Goal: Task Accomplishment & Management: Use online tool/utility

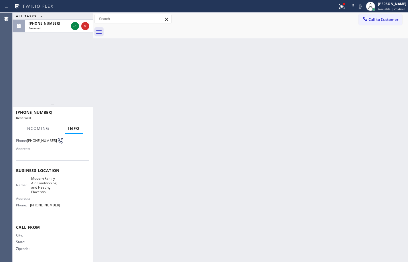
scroll to position [52, 0]
click at [75, 27] on icon at bounding box center [75, 26] width 7 height 7
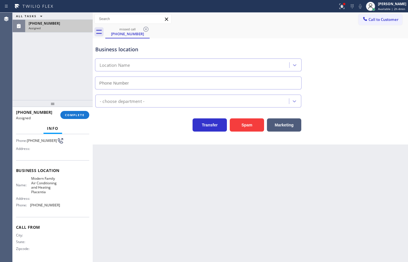
type input "[PHONE_NUMBER]"
click at [79, 115] on span "COMPLETE" at bounding box center [75, 115] width 20 height 4
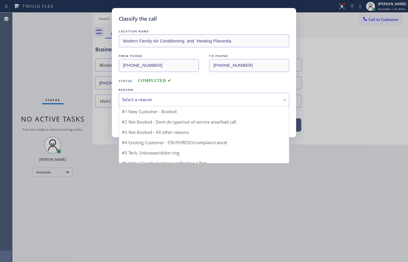
click at [151, 100] on div "Select a reason" at bounding box center [204, 99] width 164 height 7
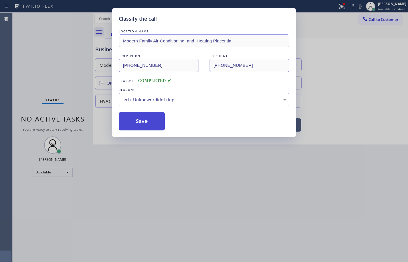
click at [151, 125] on button "Save" at bounding box center [142, 121] width 46 height 18
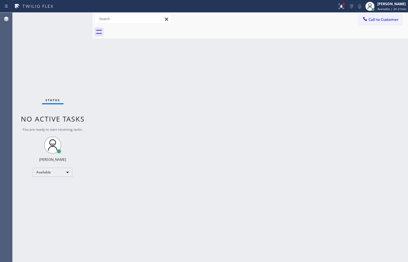
click at [275, 108] on div "Back to Dashboard Change Sender ID Customers Technicians Select a contact Outbo…" at bounding box center [251, 137] width 316 height 249
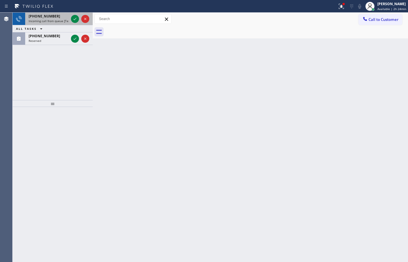
click at [56, 18] on div "[PHONE_NUMBER]" at bounding box center [49, 16] width 40 height 5
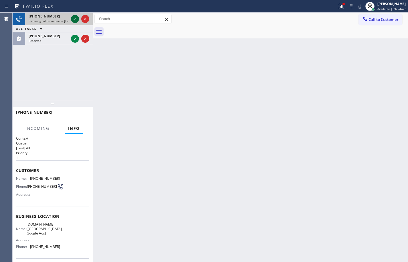
click at [74, 18] on icon at bounding box center [75, 18] width 7 height 7
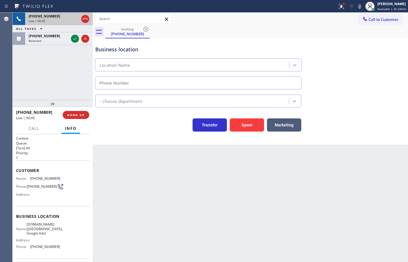
type input "[PHONE_NUMBER]"
click at [357, 7] on icon at bounding box center [360, 6] width 7 height 7
click at [359, 7] on icon at bounding box center [360, 6] width 3 height 5
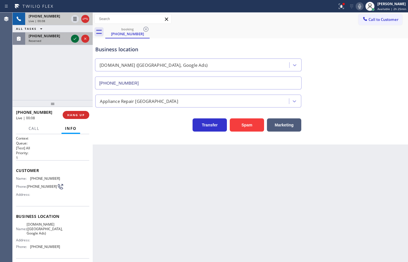
click at [77, 38] on icon at bounding box center [75, 38] width 7 height 7
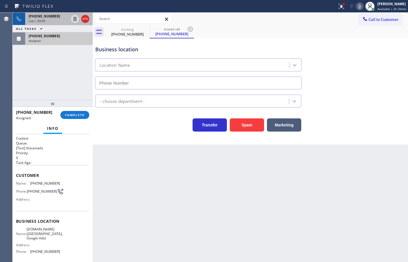
scroll to position [29, 0]
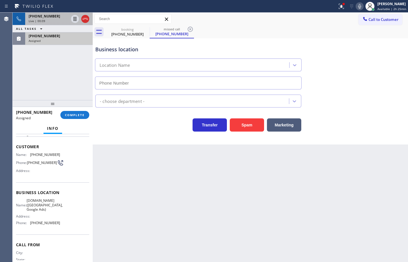
type input "[PHONE_NUMBER]"
click at [58, 226] on div "Name: [DOMAIN_NAME] ([GEOGRAPHIC_DATA], Google Ads) Address: Phone: [PHONE_NUMB…" at bounding box center [52, 212] width 73 height 29
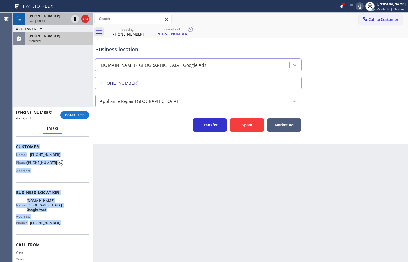
drag, startPoint x: 58, startPoint y: 226, endPoint x: 16, endPoint y: 149, distance: 87.6
click at [16, 149] on div "Context Queue: [Test] Voicemails Priority: 0 Task Age: Customer Name: [PHONE_NU…" at bounding box center [53, 198] width 80 height 128
copy div "Customer Name: [PHONE_NUMBER] Phone: [PHONE_NUMBER] Address: Business location …"
click at [75, 116] on span "COMPLETE" at bounding box center [75, 115] width 20 height 4
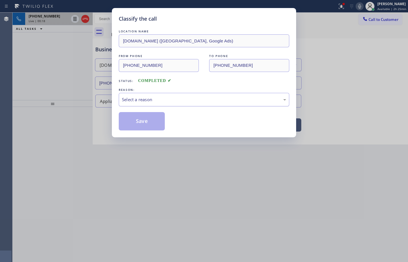
click at [176, 101] on div "Select a reason" at bounding box center [204, 99] width 164 height 7
click at [153, 129] on button "Save" at bounding box center [142, 121] width 46 height 18
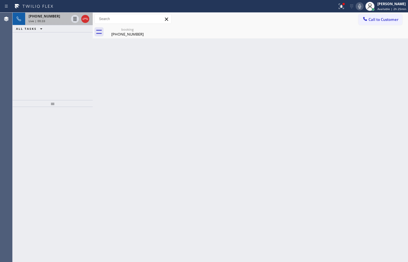
click at [43, 21] on span "Live | 00:33" at bounding box center [37, 21] width 17 height 4
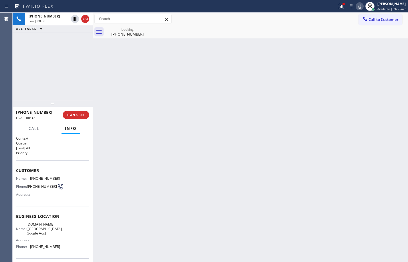
click at [394, 43] on div "Back to Dashboard Change Sender ID Customers Technicians Select a contact Outbo…" at bounding box center [251, 137] width 316 height 249
click at [359, 6] on icon at bounding box center [360, 6] width 3 height 5
click at [357, 9] on icon at bounding box center [360, 6] width 7 height 7
click at [393, 56] on div "Back to Dashboard Change Sender ID Customers Technicians Select a contact Outbo…" at bounding box center [251, 137] width 316 height 249
click at [357, 6] on icon at bounding box center [360, 6] width 7 height 7
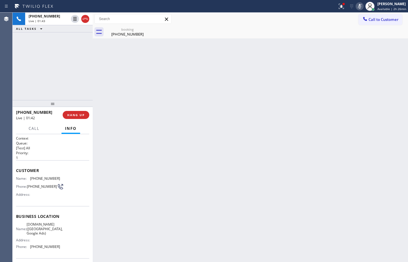
click at [357, 6] on icon at bounding box center [360, 6] width 7 height 7
click at [358, 6] on icon at bounding box center [360, 6] width 7 height 7
click at [358, 4] on icon at bounding box center [360, 6] width 7 height 7
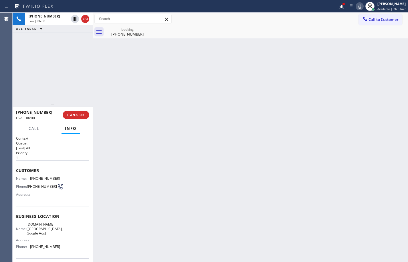
click at [359, 6] on icon at bounding box center [360, 6] width 7 height 7
click at [357, 8] on icon at bounding box center [360, 6] width 7 height 7
click at [358, 6] on rect at bounding box center [360, 6] width 4 height 4
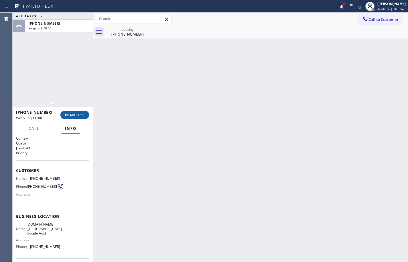
click at [75, 116] on span "COMPLETE" at bounding box center [75, 115] width 20 height 4
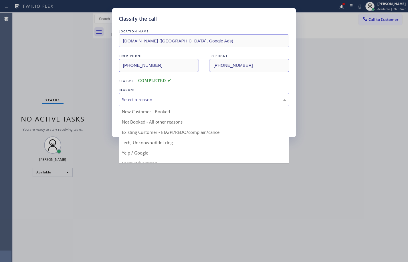
click at [143, 97] on div "Select a reason" at bounding box center [204, 99] width 164 height 7
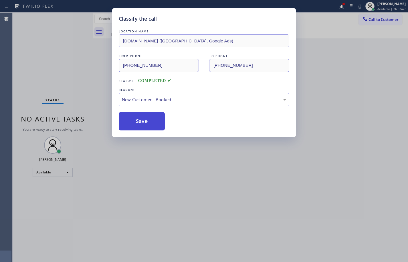
click at [146, 117] on button "Save" at bounding box center [142, 121] width 46 height 18
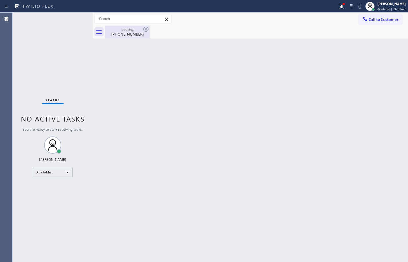
click at [117, 34] on div "[PHONE_NUMBER]" at bounding box center [127, 34] width 43 height 5
click at [209, 41] on div "Back to Dashboard Change Sender ID Customers Technicians Select a contact Outbo…" at bounding box center [251, 137] width 316 height 249
click at [312, 74] on div "Back to Dashboard Change Sender ID Customers Technicians Select a contact Outbo…" at bounding box center [251, 137] width 316 height 249
click at [396, 7] on span "Available | 2h 43min" at bounding box center [392, 9] width 29 height 4
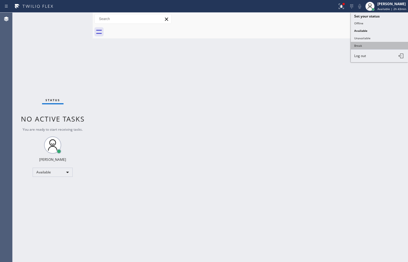
click at [373, 43] on button "Break" at bounding box center [379, 45] width 57 height 7
